Goal: Browse casually

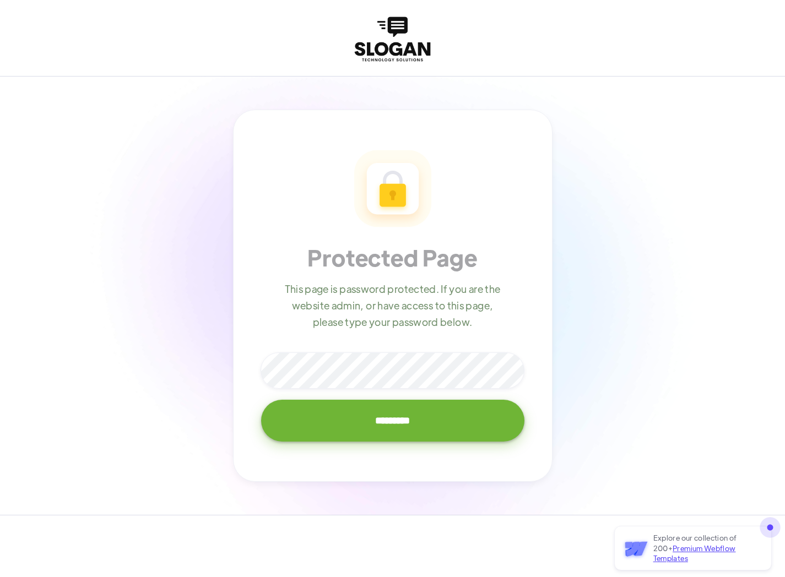
click at [261, 400] on input "*********" at bounding box center [392, 421] width 263 height 42
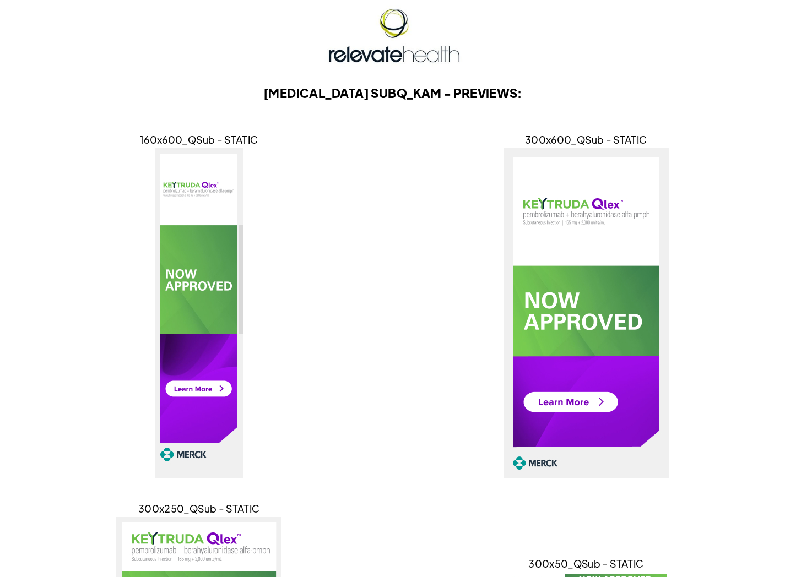
click at [575, 268] on img at bounding box center [585, 313] width 165 height 330
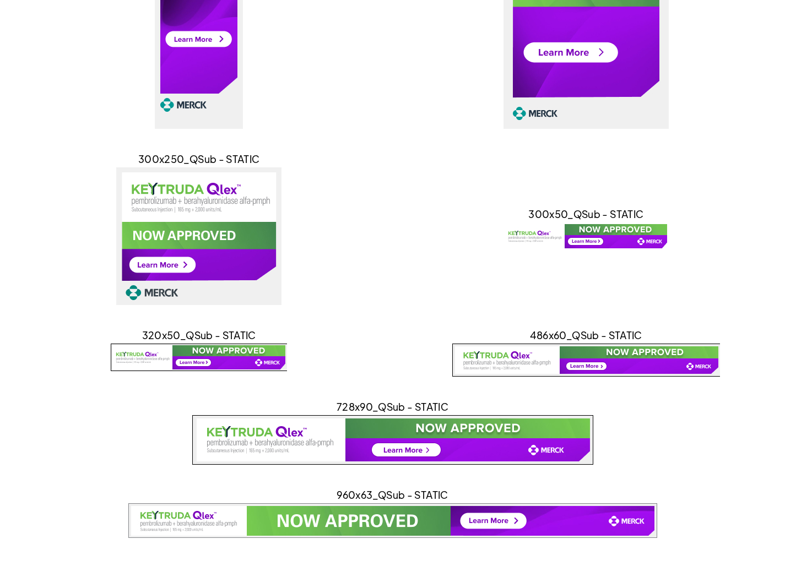
scroll to position [418, 0]
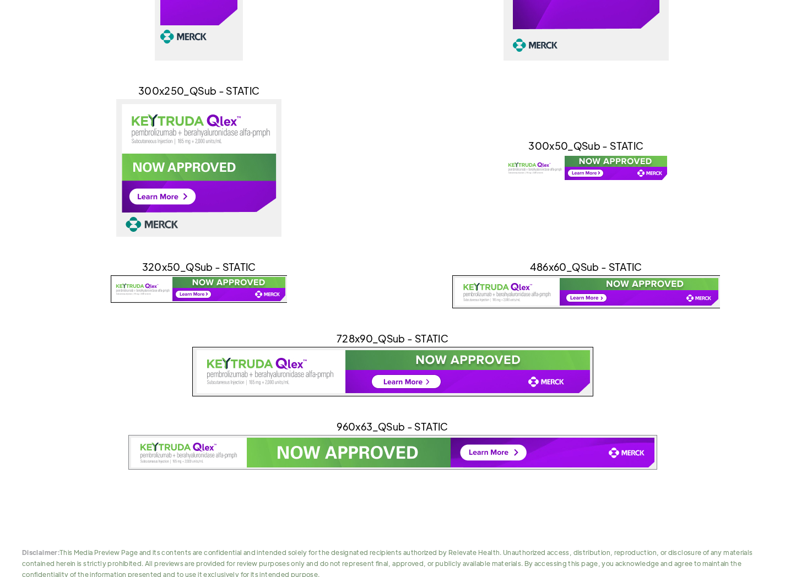
click at [213, 166] on img at bounding box center [198, 168] width 165 height 138
click at [580, 164] on img at bounding box center [585, 168] width 165 height 28
click at [500, 294] on img at bounding box center [586, 291] width 268 height 33
click at [387, 361] on img at bounding box center [392, 372] width 401 height 50
click at [352, 459] on img at bounding box center [392, 452] width 529 height 35
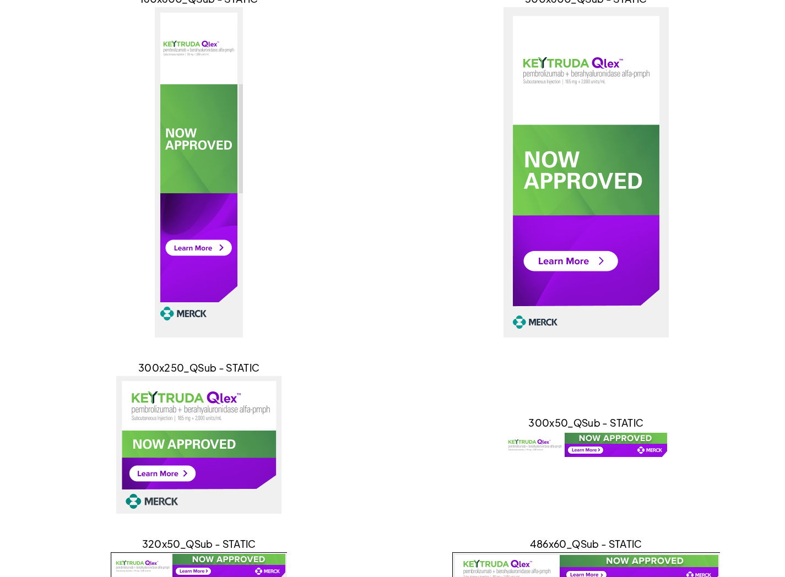
scroll to position [0, 0]
